Goal: Communication & Community: Answer question/provide support

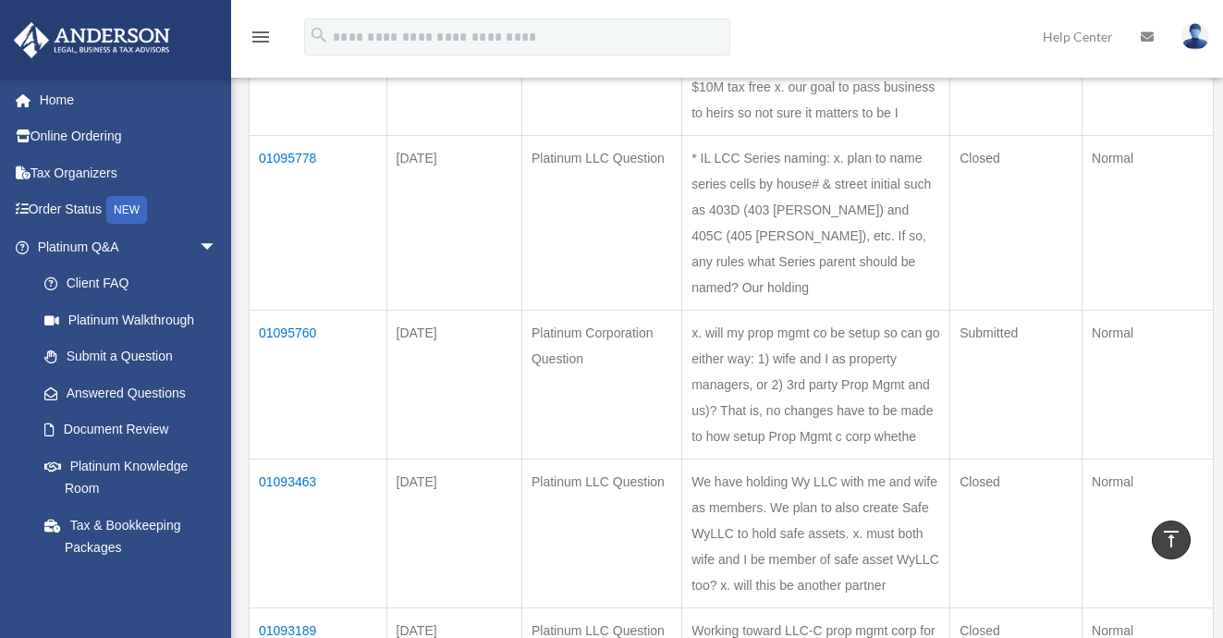
scroll to position [558, 0]
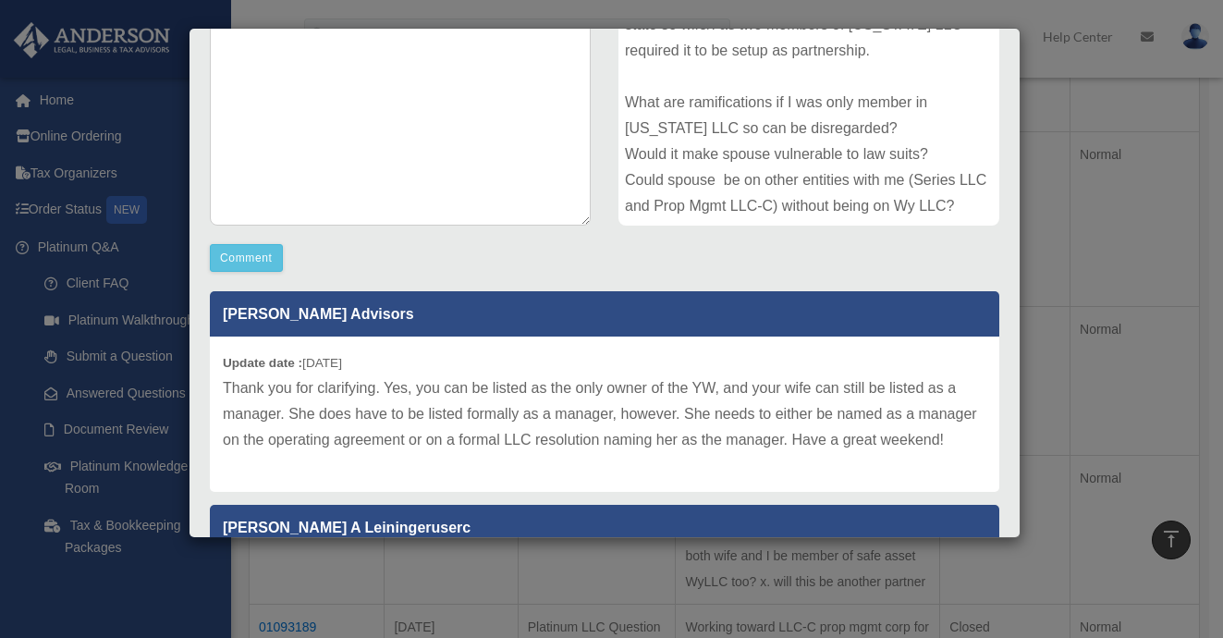
scroll to position [0, 0]
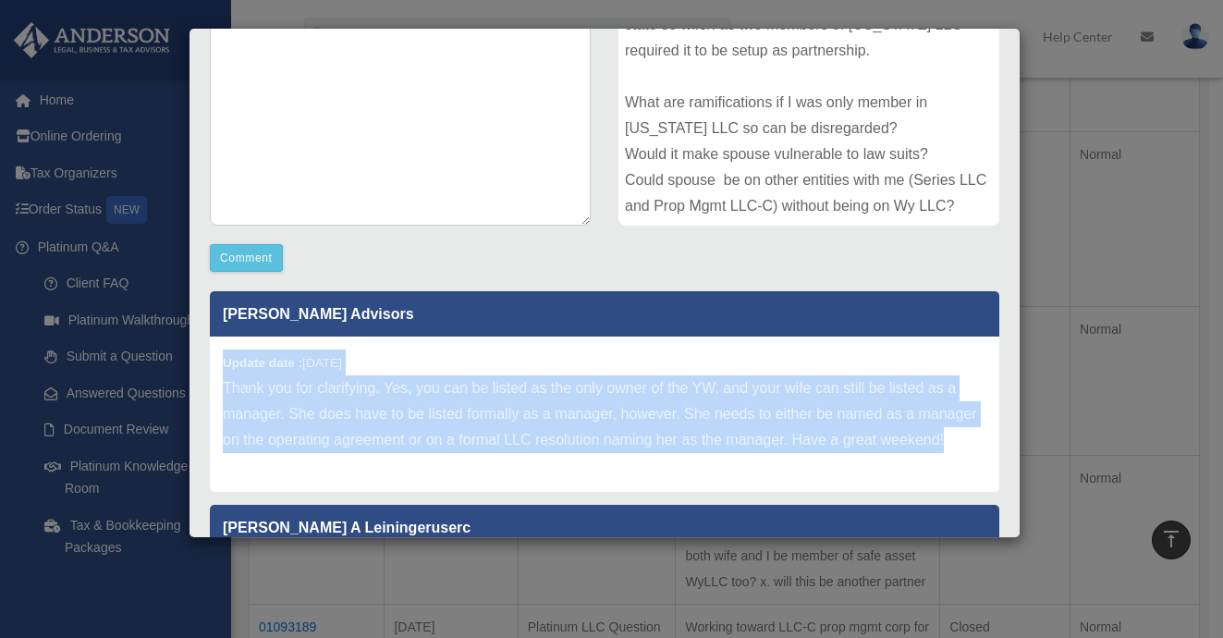
drag, startPoint x: 224, startPoint y: 360, endPoint x: 208, endPoint y: 487, distance: 128.5
click at [208, 487] on div "[PERSON_NAME] Advisors Update date : [DATE] Thank you for clarifying. Yes, you …" at bounding box center [604, 463] width 817 height 370
copy div "Update date : [DATE] Thank you for clarifying. Yes, you can be listed as the on…"
click at [418, 487] on div "Update date : [DATE] Thank you for clarifying. Yes, you can be listed as the on…" at bounding box center [604, 413] width 789 height 155
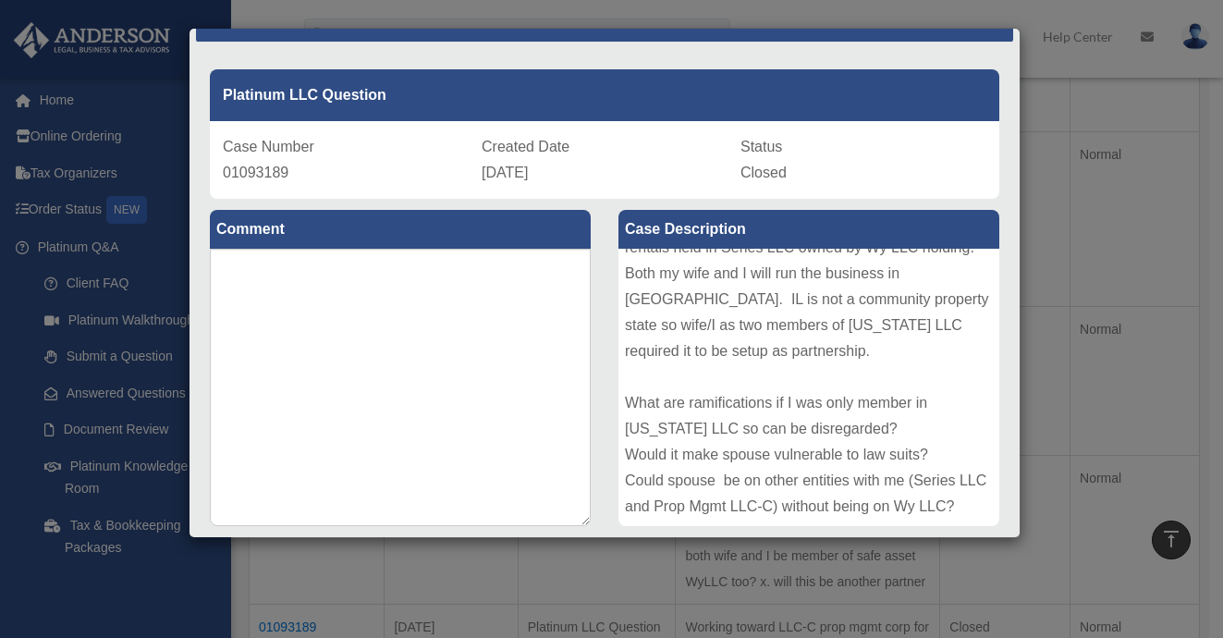
scroll to position [46, 0]
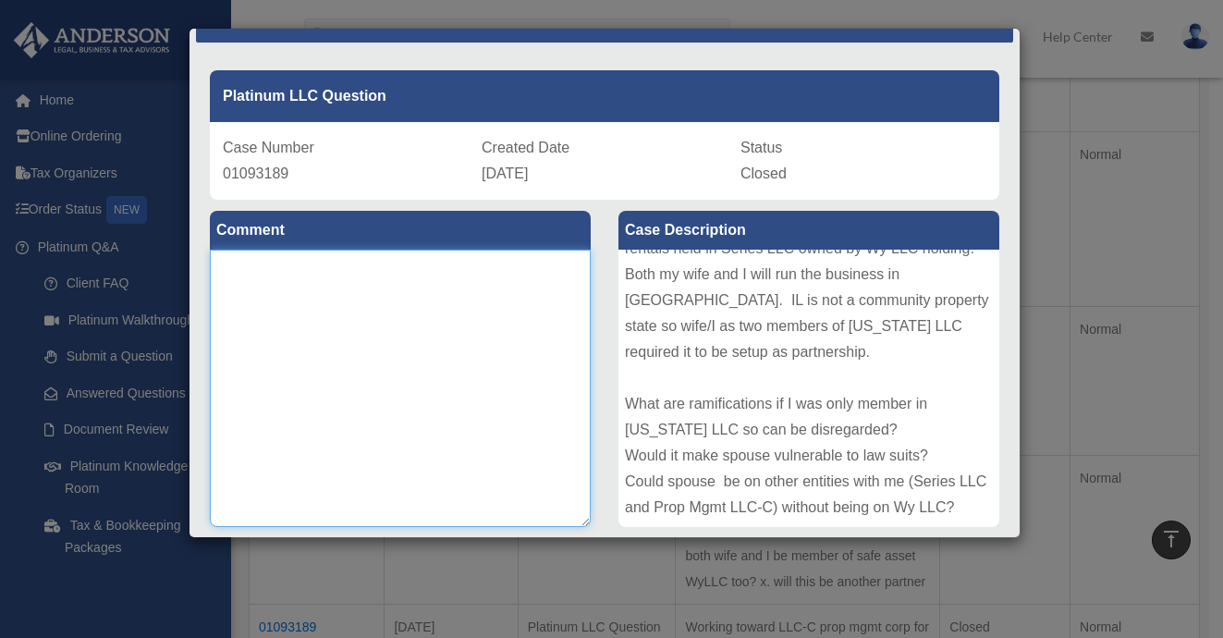
click at [305, 289] on textarea at bounding box center [400, 388] width 381 height 277
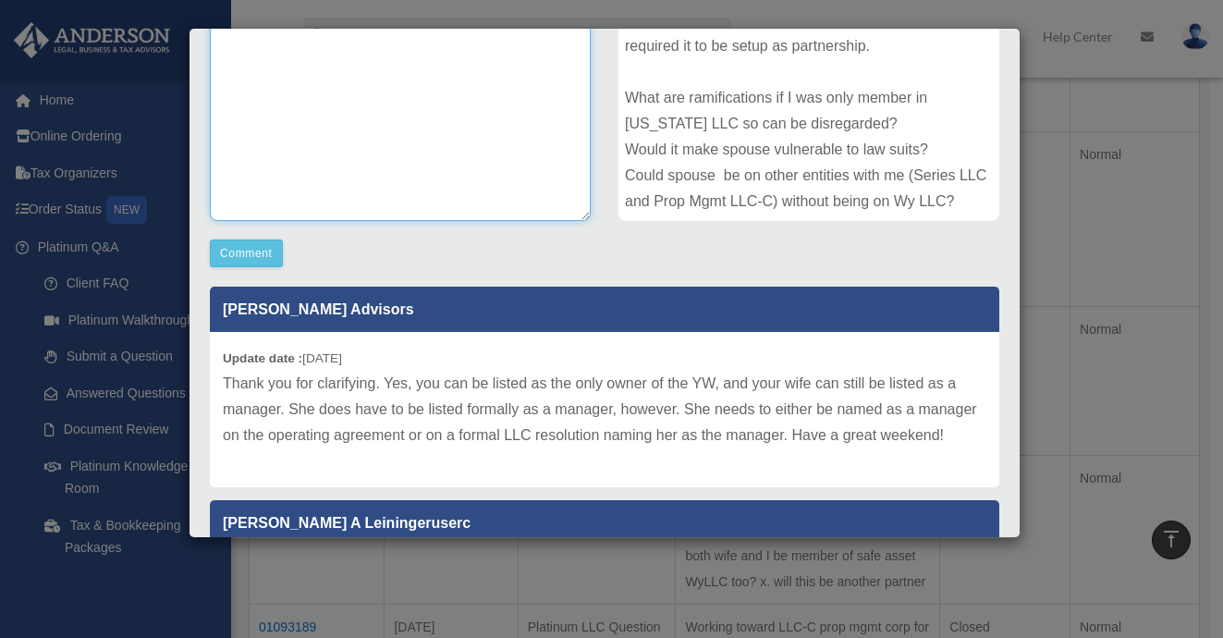
scroll to position [380, 0]
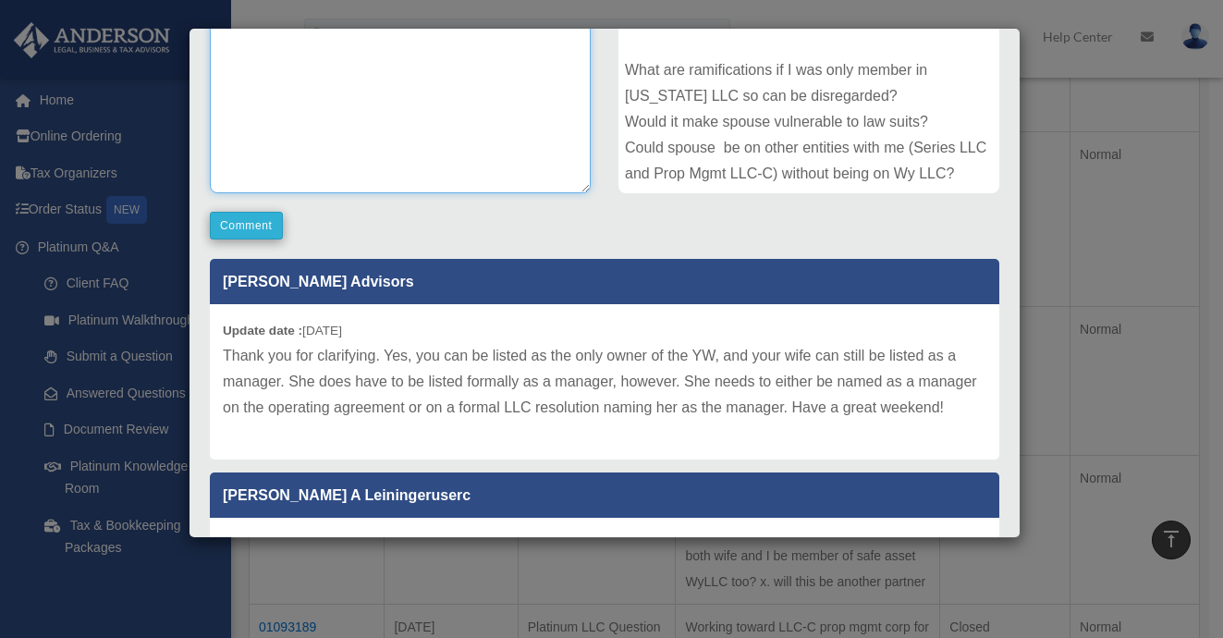
type textarea "*******"
click at [249, 222] on button "Comment" at bounding box center [246, 226] width 73 height 28
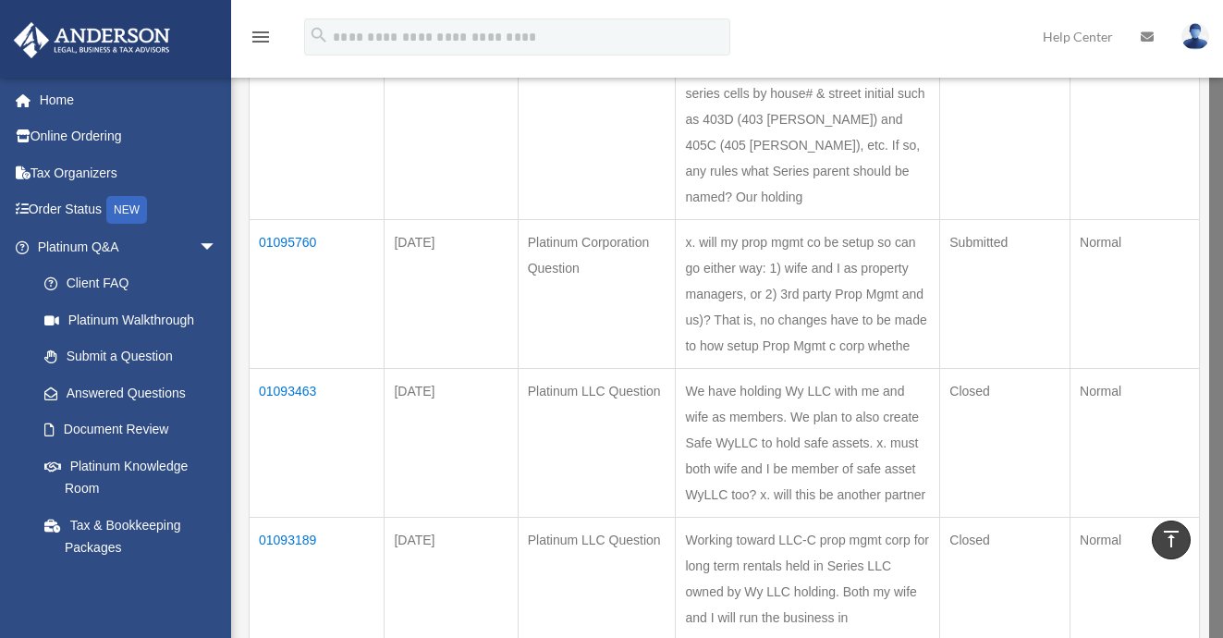
scroll to position [643, 0]
click at [289, 520] on td "01093189" at bounding box center [317, 607] width 135 height 175
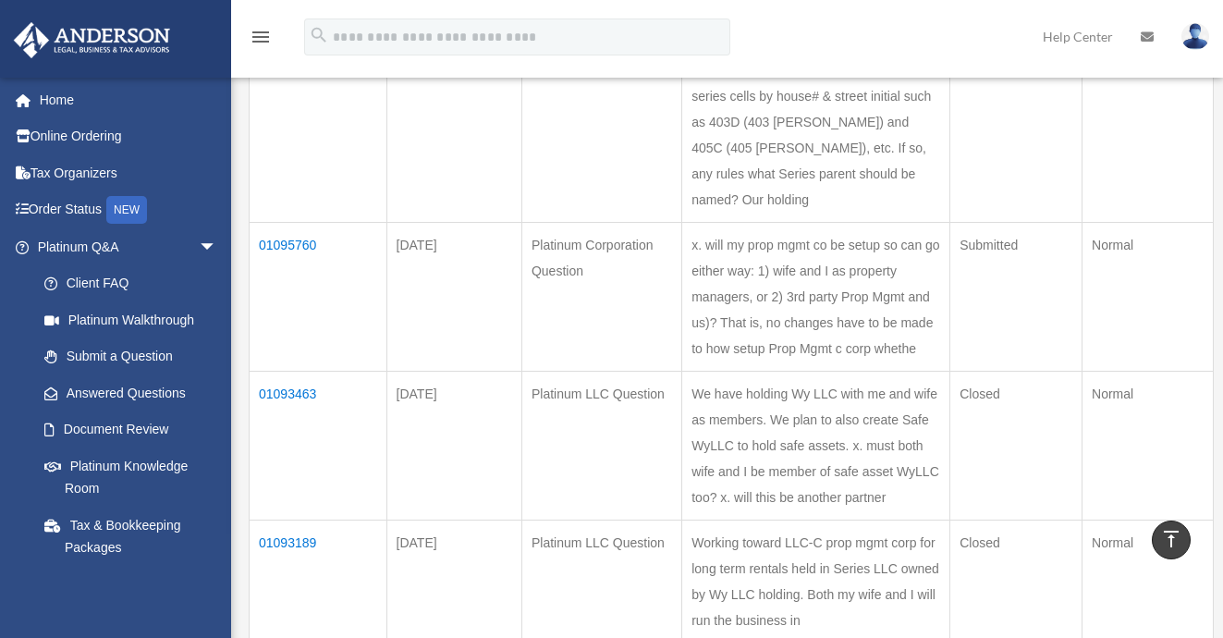
click at [289, 520] on td "01093189" at bounding box center [319, 607] width 138 height 175
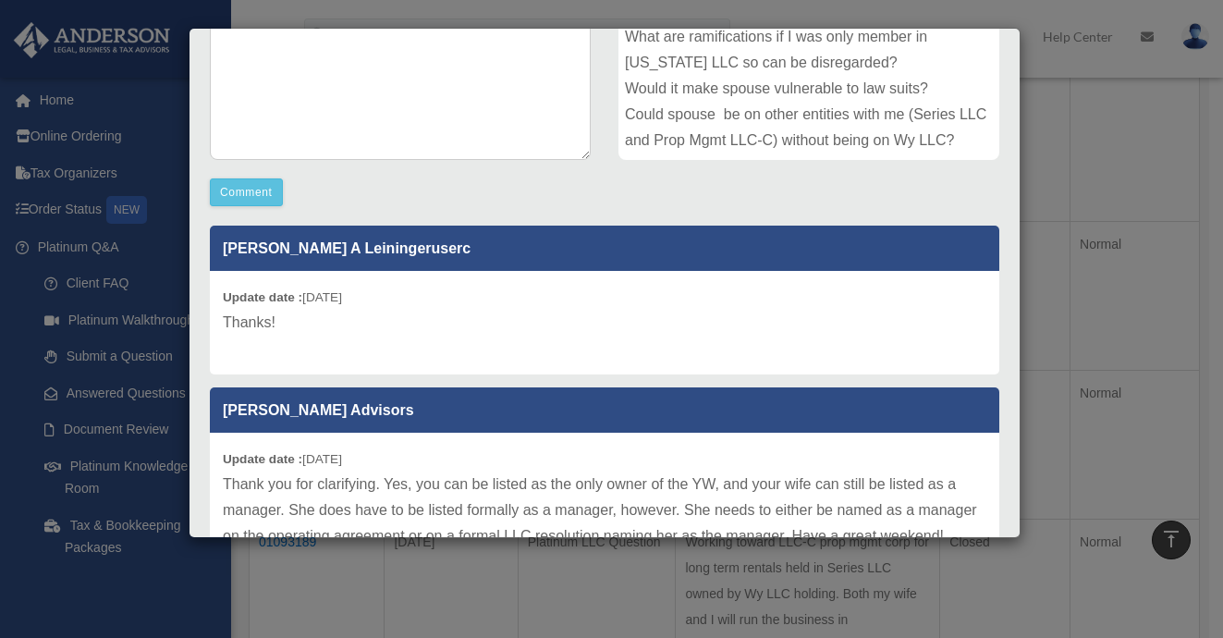
scroll to position [0, 0]
click at [848, 201] on div "Comment Comment Case Description" at bounding box center [604, 211] width 817 height 756
click at [1066, 158] on div "Case Detail × Platinum LLC Question Case Number 01093189 Created Date [DATE] St…" at bounding box center [611, 319] width 1223 height 638
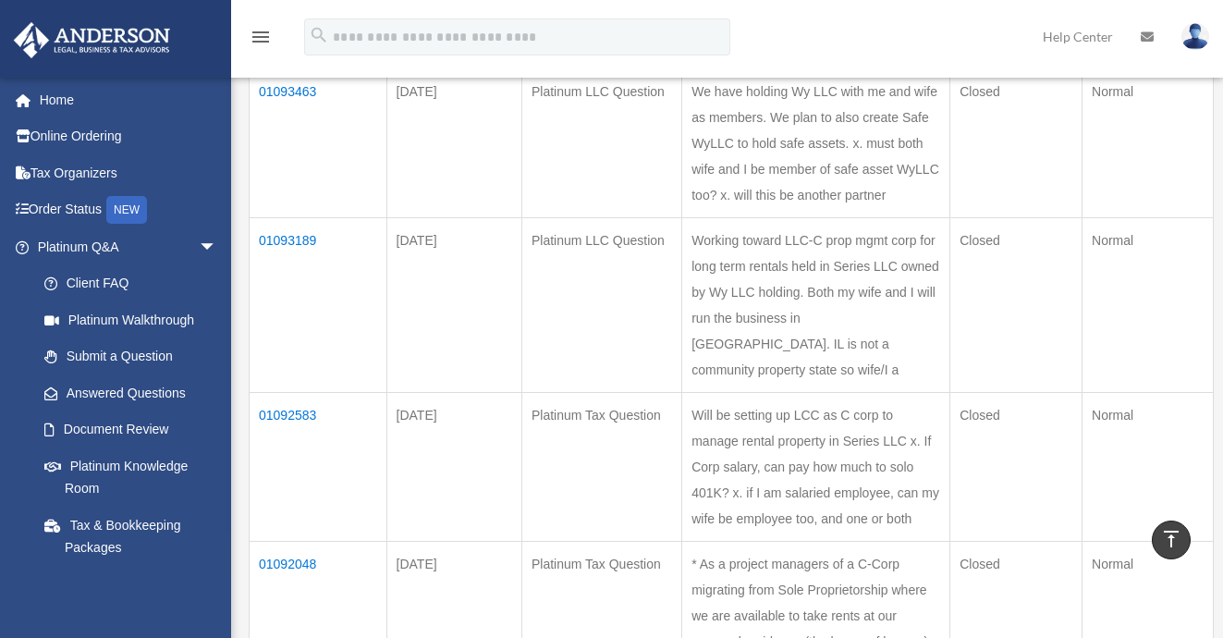
scroll to position [948, 0]
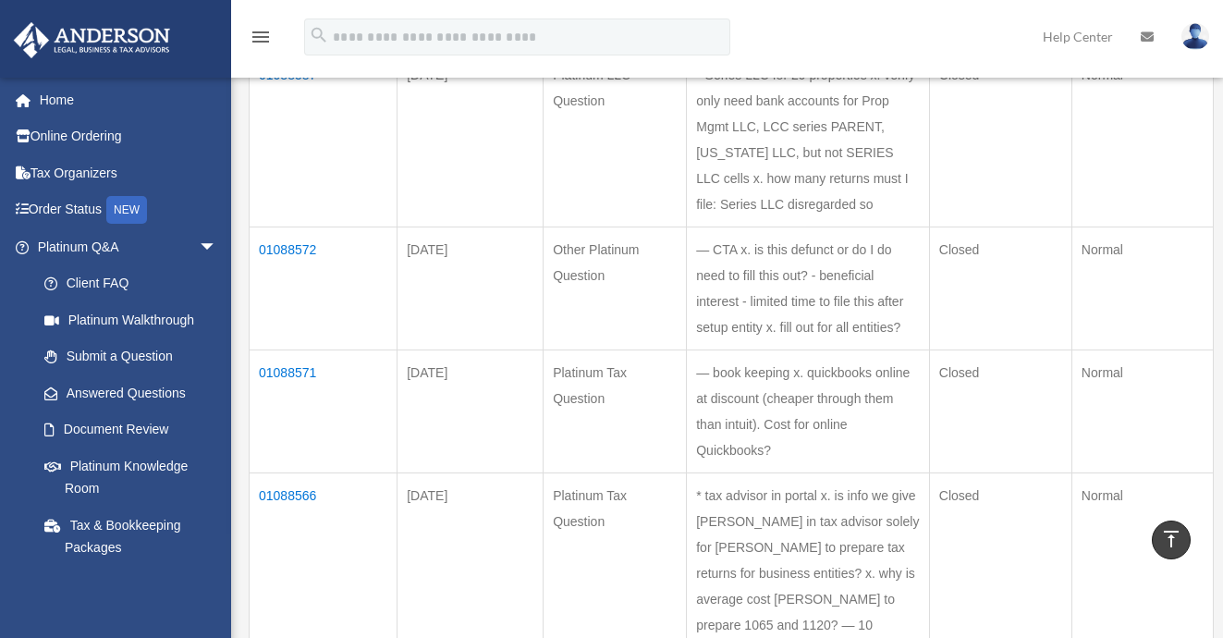
scroll to position [1036, 0]
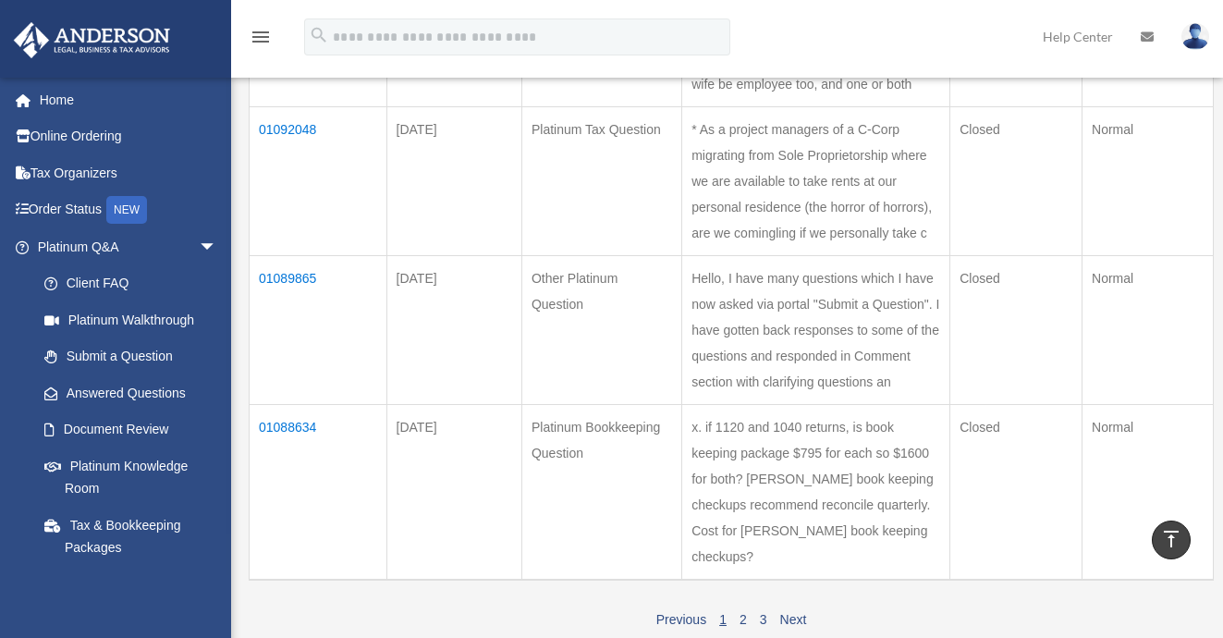
scroll to position [1383, 0]
click at [762, 609] on link "3" at bounding box center [763, 616] width 7 height 15
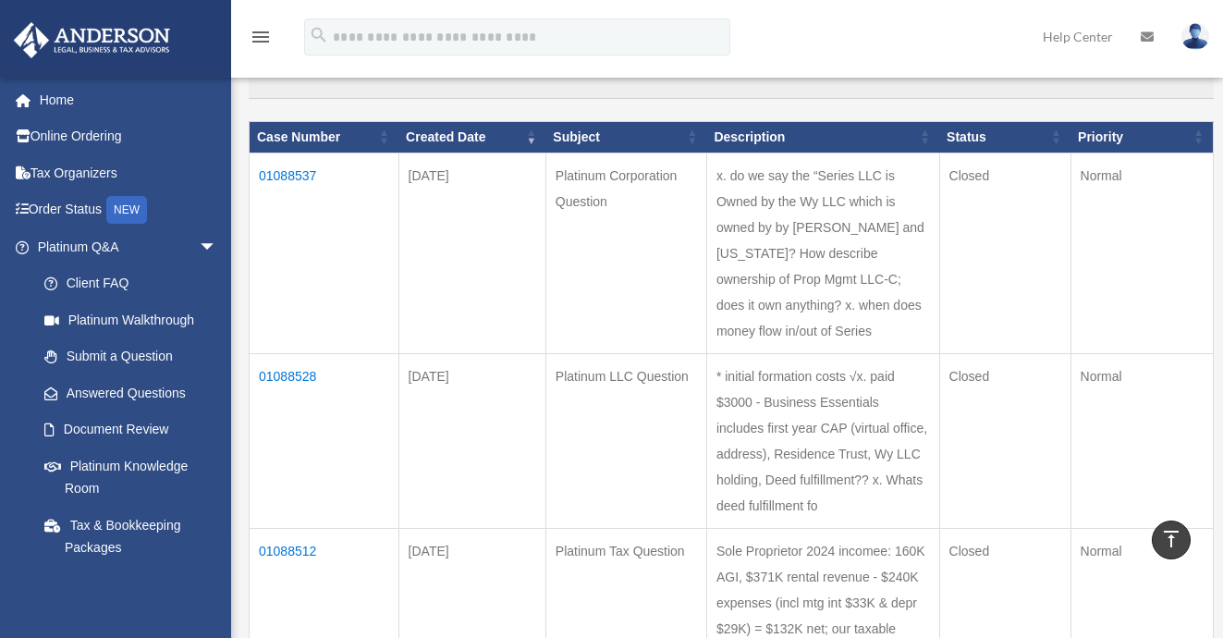
scroll to position [214, 0]
